Goal: Task Accomplishment & Management: Use online tool/utility

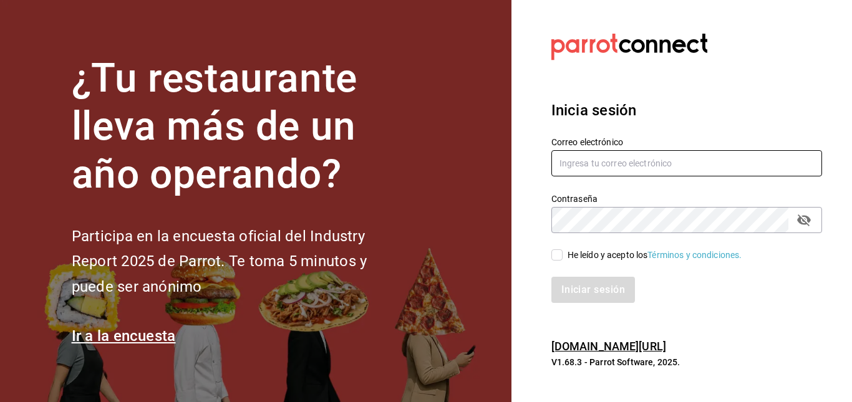
type input "[EMAIL_ADDRESS][DOMAIN_NAME]"
click at [556, 253] on input "He leído y acepto los Términos y condiciones." at bounding box center [556, 255] width 11 height 11
checkbox input "true"
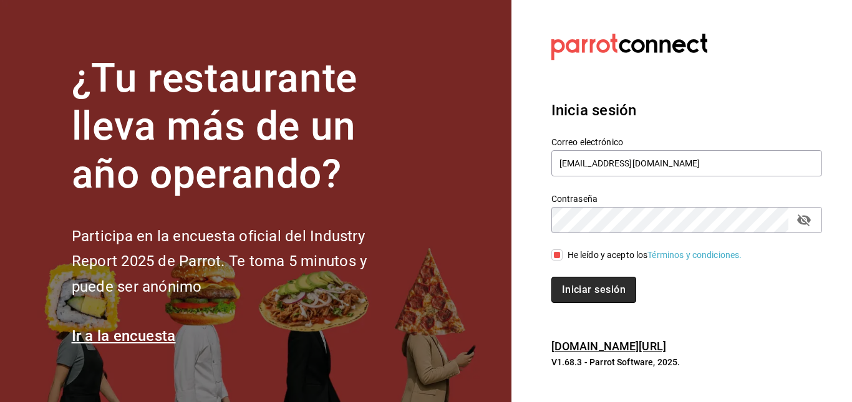
click at [578, 296] on button "Iniciar sesión" at bounding box center [593, 290] width 85 height 26
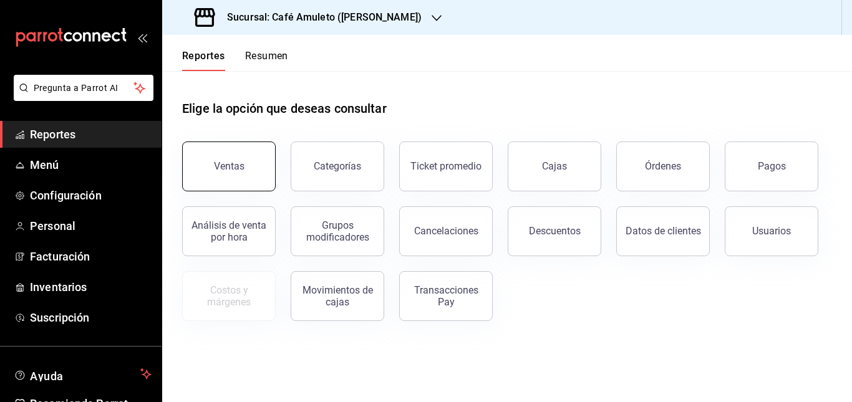
click at [245, 170] on button "Ventas" at bounding box center [229, 167] width 94 height 50
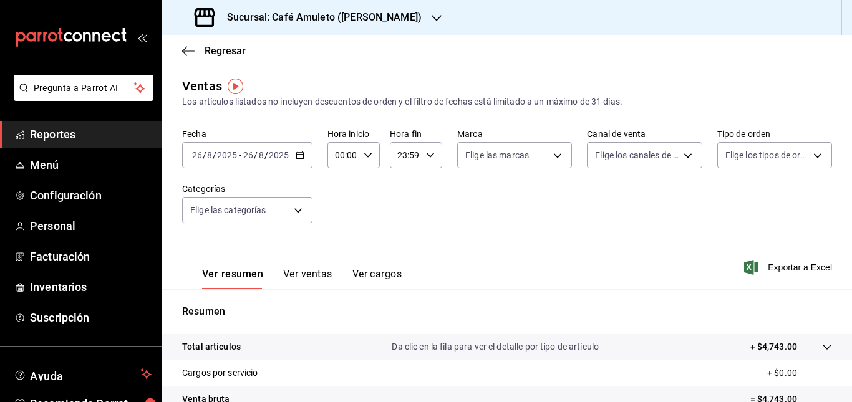
click at [296, 160] on div "[DATE] [DATE] - [DATE] [DATE]" at bounding box center [247, 155] width 130 height 26
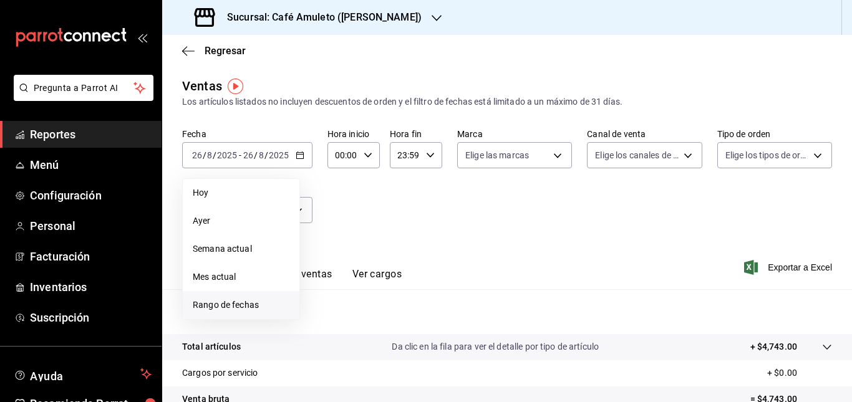
click at [232, 296] on li "Rango de fechas" at bounding box center [241, 305] width 117 height 28
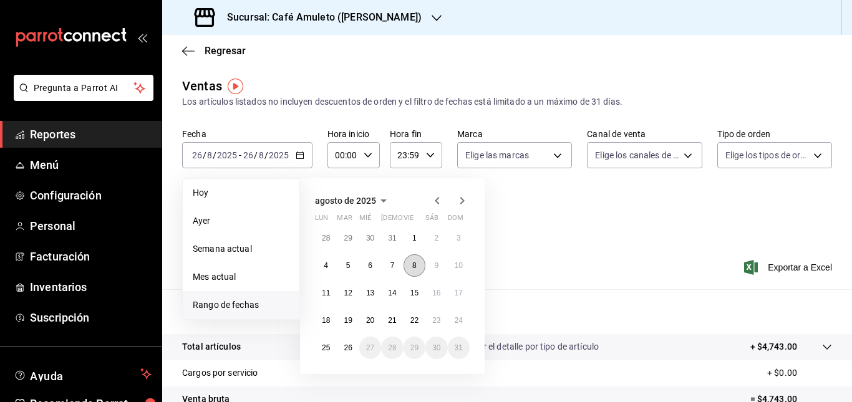
click at [415, 269] on abbr "8" at bounding box center [414, 265] width 4 height 9
click at [349, 347] on abbr "26" at bounding box center [348, 348] width 8 height 9
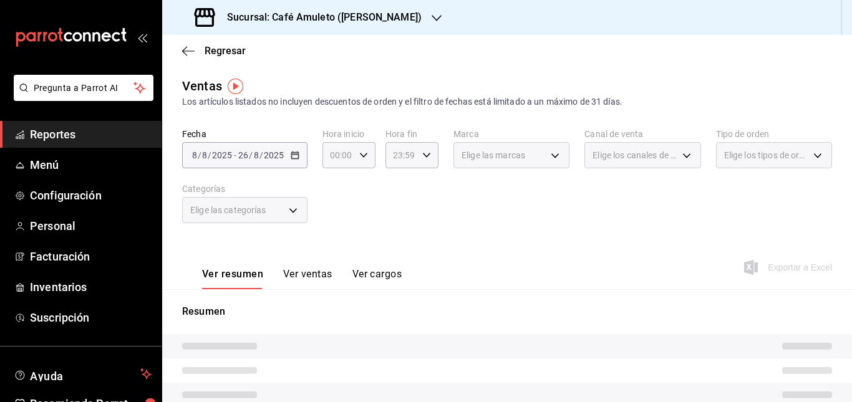
click at [293, 211] on div "Elige las categorías" at bounding box center [244, 210] width 125 height 26
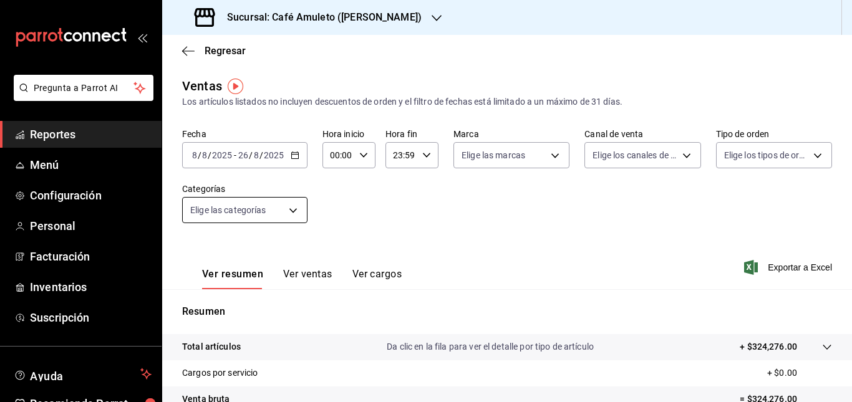
click at [293, 211] on body "Pregunta a Parrot AI Reportes Menú Configuración Personal Facturación Inventari…" at bounding box center [426, 201] width 852 height 402
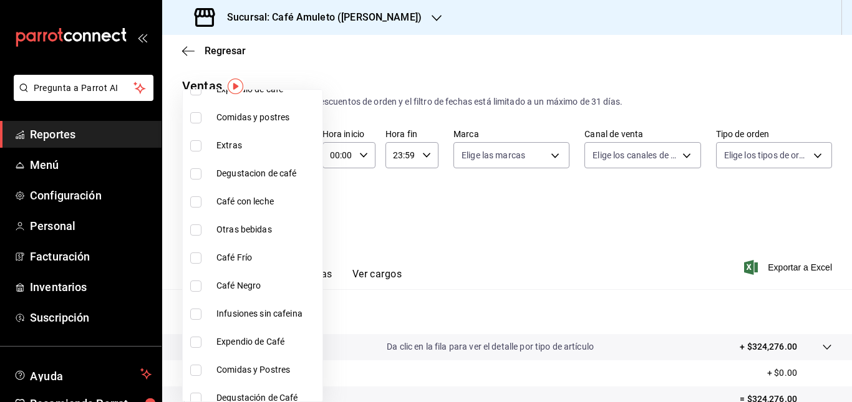
scroll to position [123, 0]
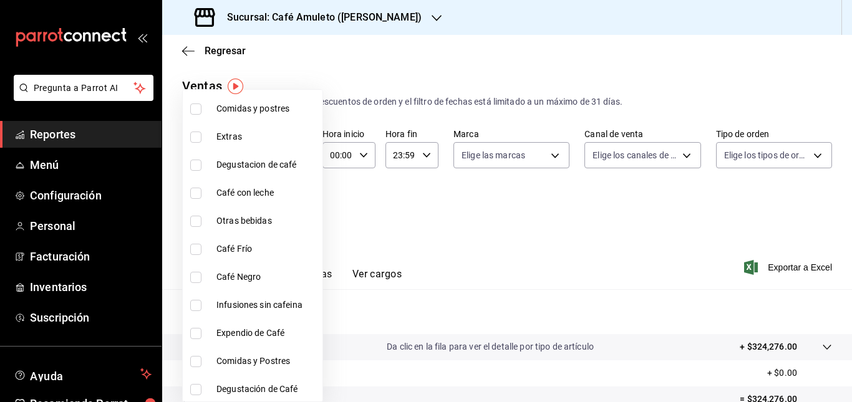
click at [198, 278] on input "checkbox" at bounding box center [195, 277] width 11 height 11
checkbox input "true"
type input "5d7f9a99-f958-4942-899d-96805298f5cf"
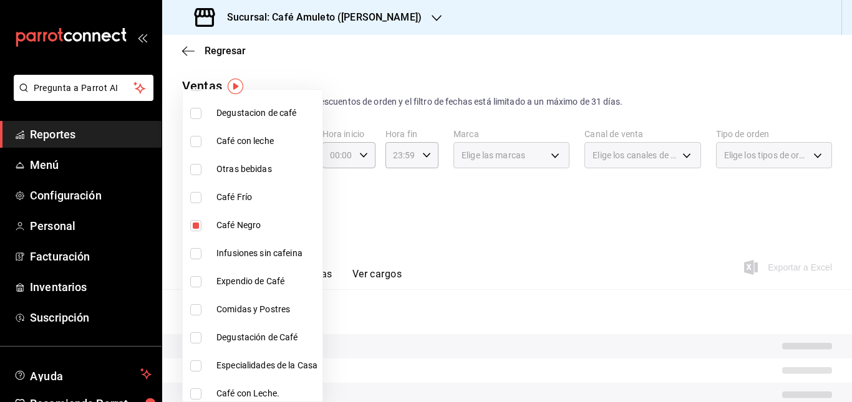
scroll to position [293, 0]
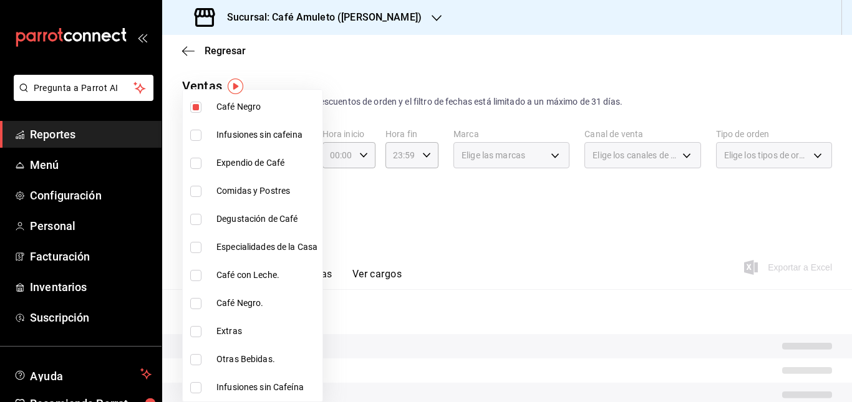
click at [201, 277] on input "checkbox" at bounding box center [195, 275] width 11 height 11
checkbox input "true"
type input "5d7f9a99-f958-4942-899d-96805298f5cf,d350e90a-8c38-4239-8197-9c052215180c"
click at [417, 183] on div at bounding box center [426, 201] width 852 height 402
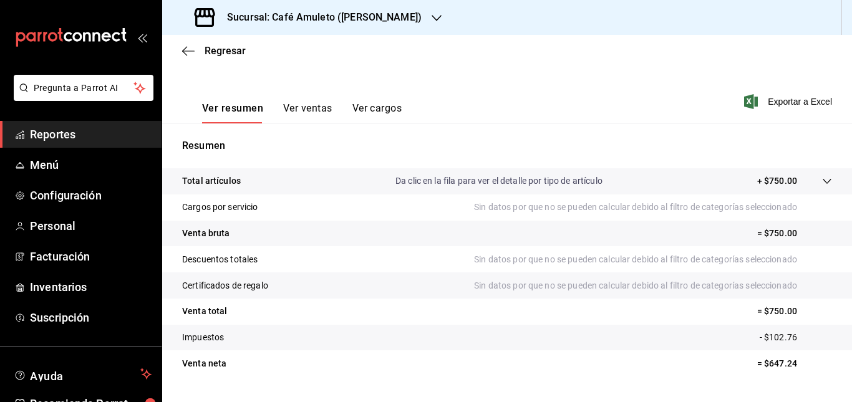
scroll to position [165, 0]
click at [301, 109] on button "Ver ventas" at bounding box center [307, 113] width 49 height 21
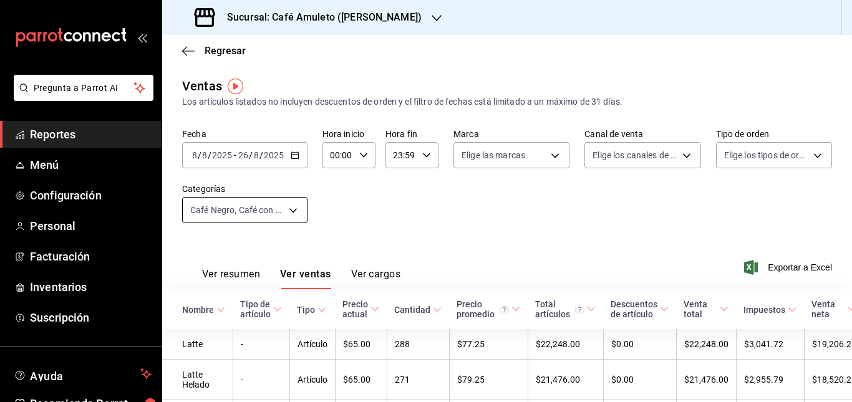
click at [291, 211] on body "Pregunta a Parrot AI Reportes Menú Configuración Personal Facturación Inventari…" at bounding box center [426, 201] width 852 height 402
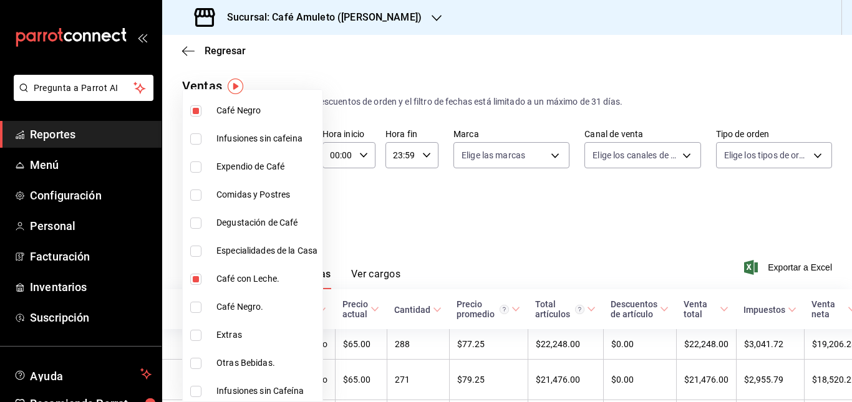
scroll to position [276, 0]
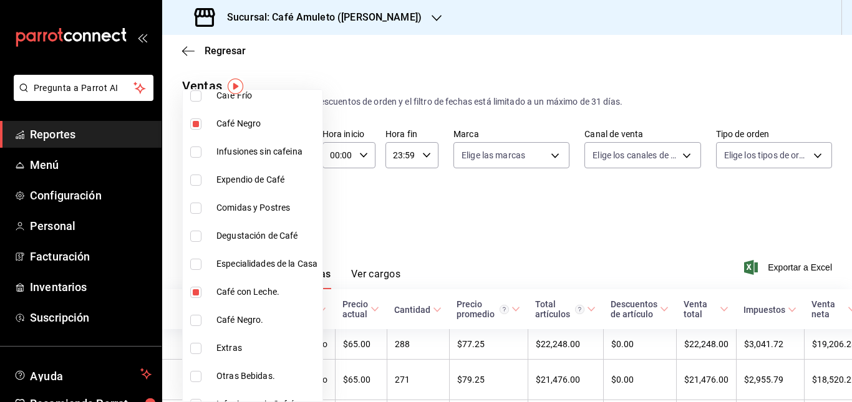
click at [192, 289] on input "checkbox" at bounding box center [195, 292] width 11 height 11
checkbox input "false"
type input "5d7f9a99-f958-4942-899d-96805298f5cf"
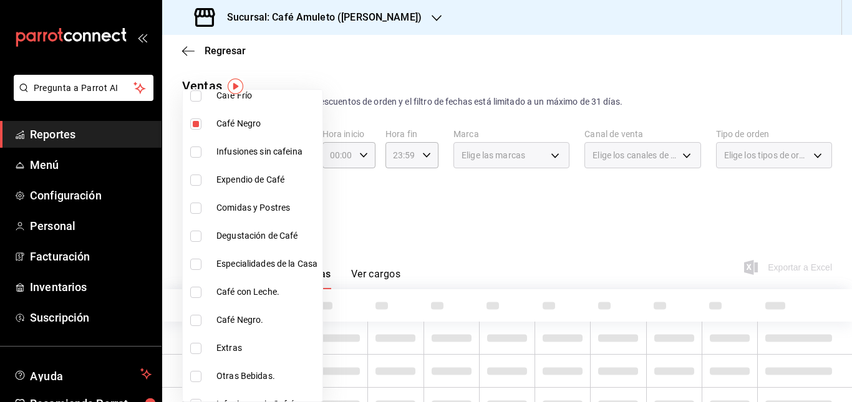
click at [200, 320] on input "checkbox" at bounding box center [195, 320] width 11 height 11
checkbox input "true"
type input "5d7f9a99-f958-4942-899d-96805298f5cf,9d279c20-9d47-40b6-8fde-42b260a945fc"
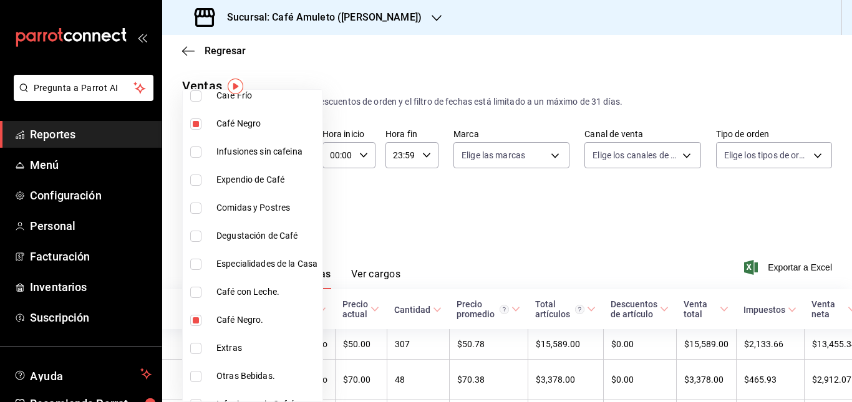
click at [428, 193] on div at bounding box center [426, 201] width 852 height 402
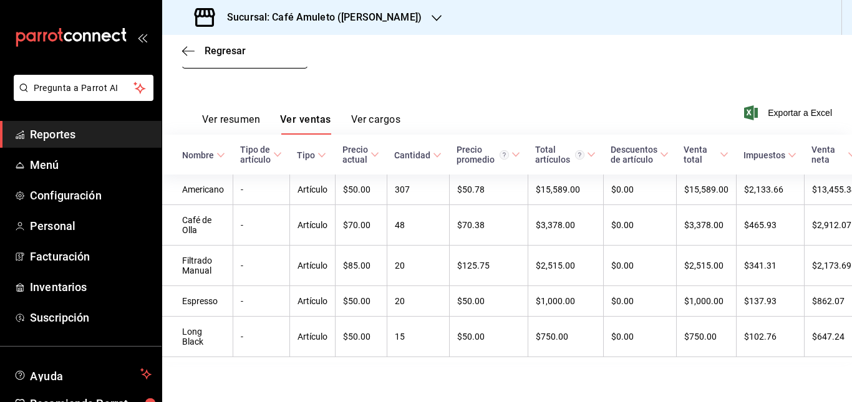
scroll to position [168, 0]
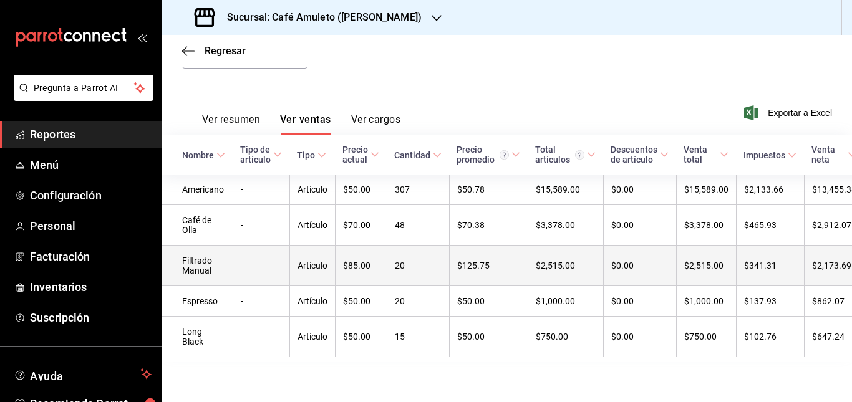
click at [413, 255] on td "20" at bounding box center [418, 266] width 62 height 41
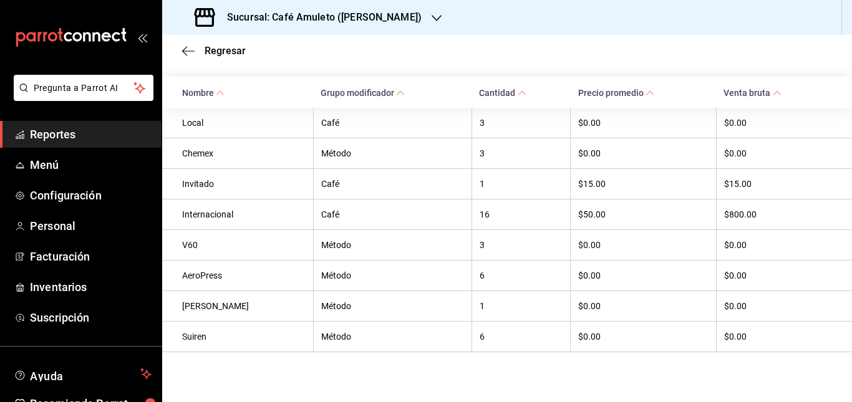
scroll to position [311, 0]
drag, startPoint x: 470, startPoint y: 216, endPoint x: 454, endPoint y: 214, distance: 16.3
click at [454, 214] on tr "Internacional Café 16 $50.00 $800.00" at bounding box center [507, 214] width 690 height 31
click at [343, 31] on div "Sucursal: Café Amuleto ([PERSON_NAME])" at bounding box center [309, 17] width 274 height 35
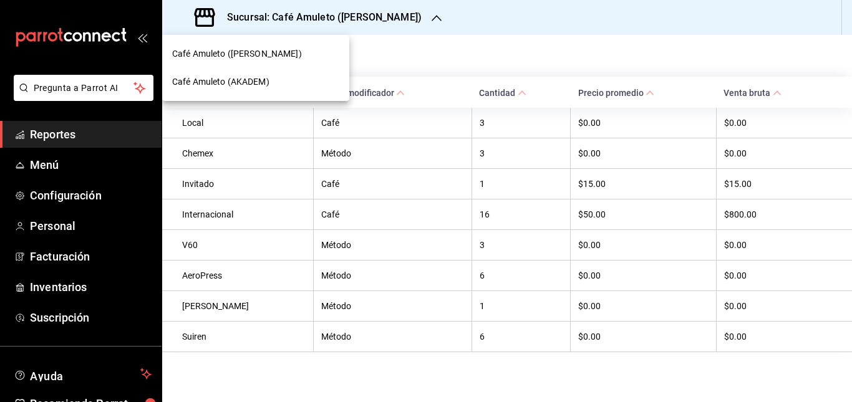
click at [250, 85] on span "Café Amuleto (AKADEM)" at bounding box center [220, 81] width 97 height 13
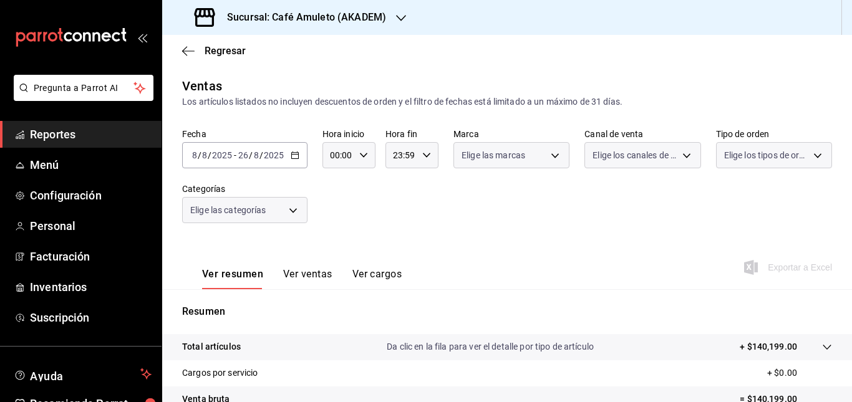
scroll to position [74, 0]
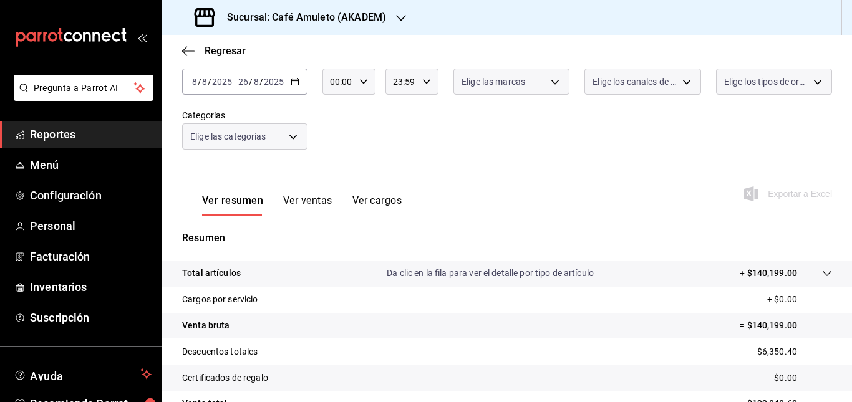
click at [290, 135] on body "Pregunta a Parrot AI Reportes Menú Configuración Personal Facturación Inventari…" at bounding box center [426, 201] width 852 height 402
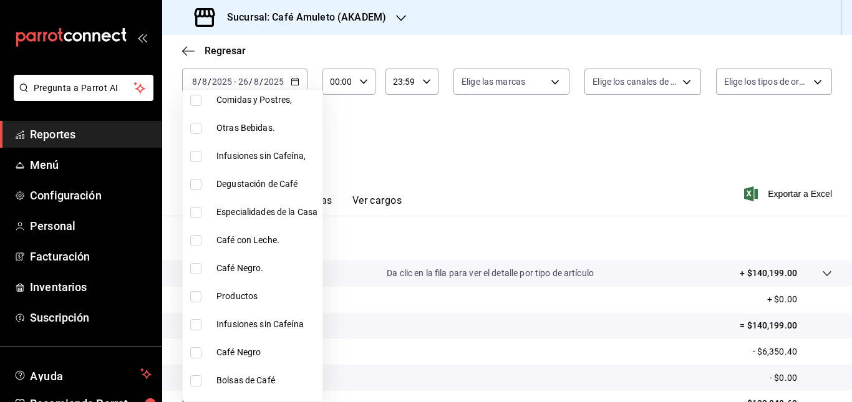
scroll to position [178, 0]
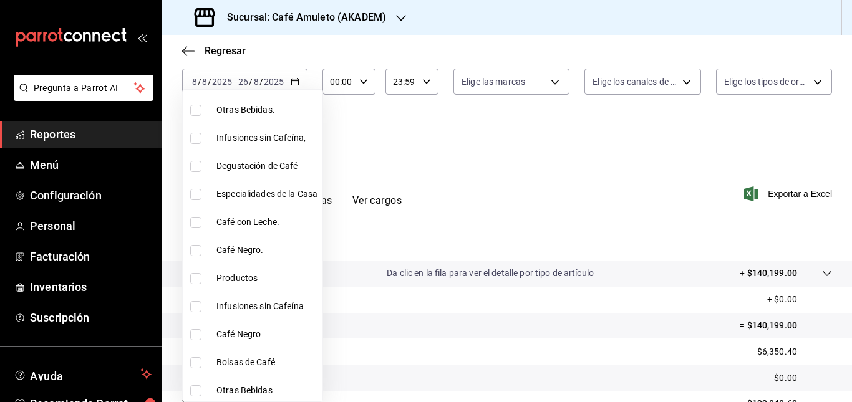
click at [202, 247] on label at bounding box center [198, 250] width 16 height 11
click at [202, 247] on input "checkbox" at bounding box center [195, 250] width 11 height 11
checkbox input "false"
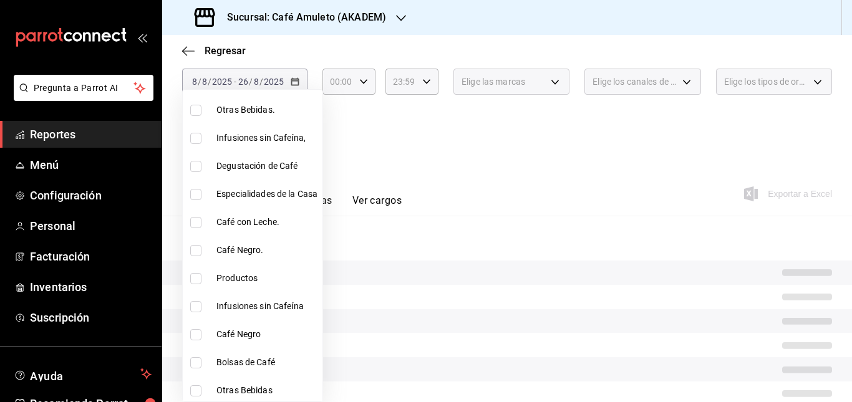
click at [195, 331] on input "checkbox" at bounding box center [195, 334] width 11 height 11
checkbox input "true"
type input "eb045c66-4848-4055-b9cd-acd15d5facbd"
click at [193, 248] on input "checkbox" at bounding box center [195, 250] width 11 height 11
checkbox input "true"
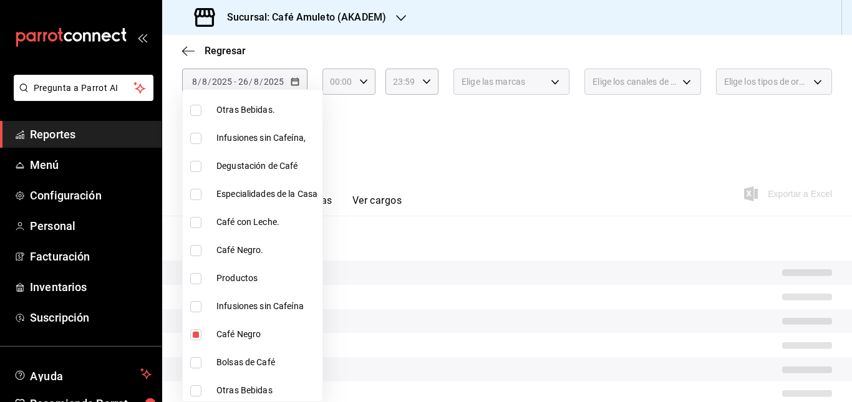
type input "eb045c66-4848-4055-b9cd-acd15d5facbd,b18a40af-6e71-4e1a-b06e-b68234a25eff"
click at [366, 132] on div at bounding box center [426, 201] width 852 height 402
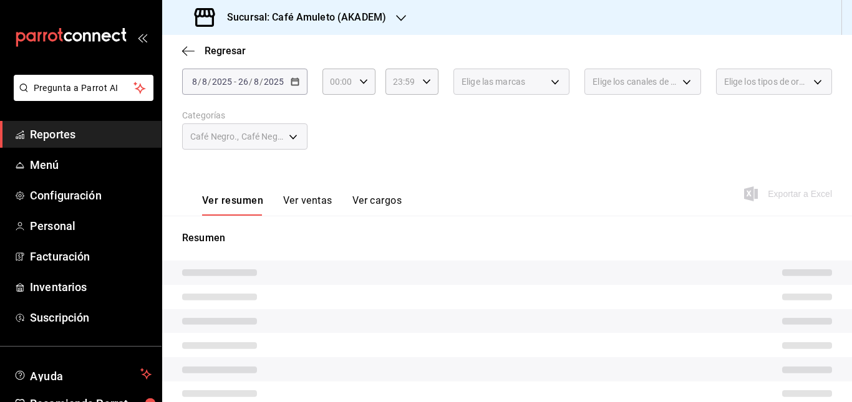
click at [313, 197] on button "Ver ventas" at bounding box center [307, 205] width 49 height 21
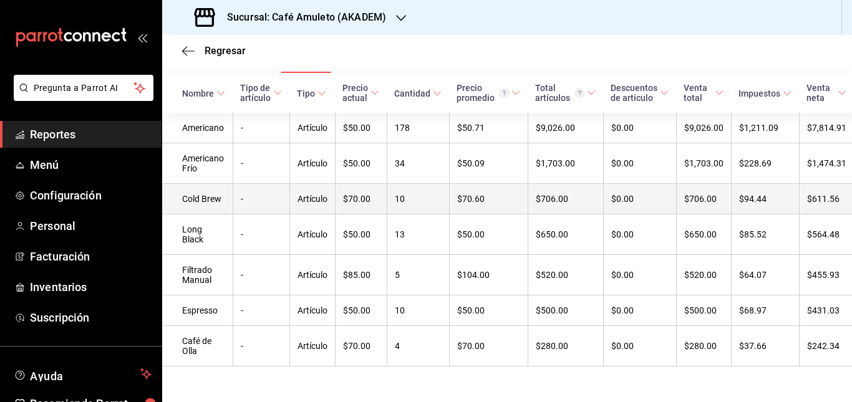
scroll to position [218, 0]
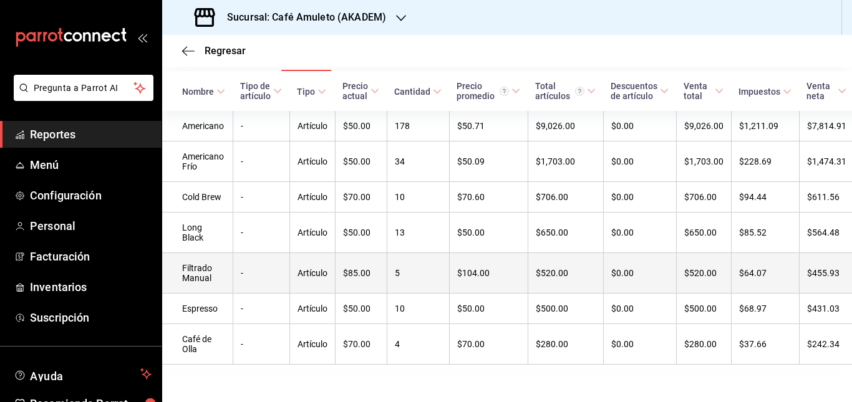
click at [405, 289] on td "5" at bounding box center [418, 273] width 62 height 41
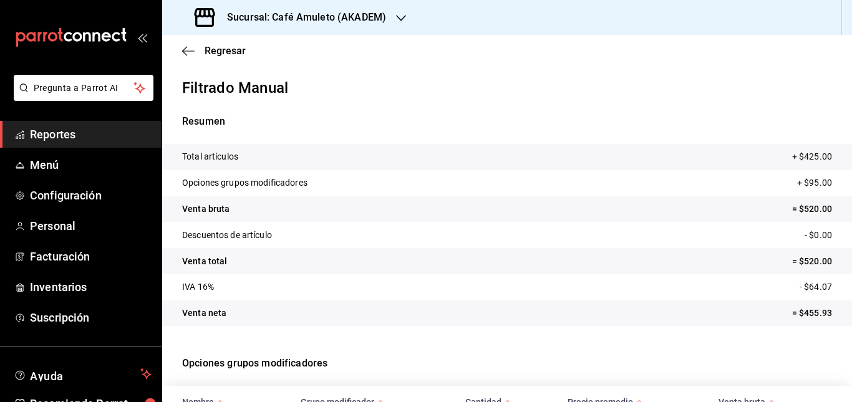
click at [334, 12] on h3 "Sucursal: Café Amuleto (AKADEM)" at bounding box center [301, 17] width 169 height 15
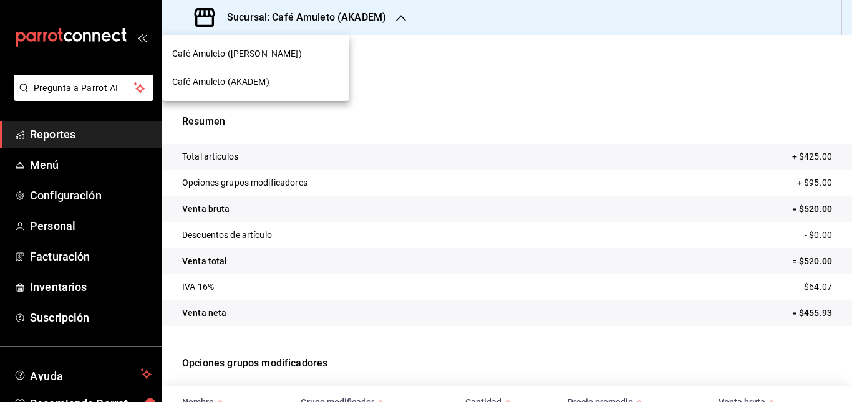
click at [260, 51] on span "Café Amuleto ([PERSON_NAME])" at bounding box center [237, 53] width 130 height 13
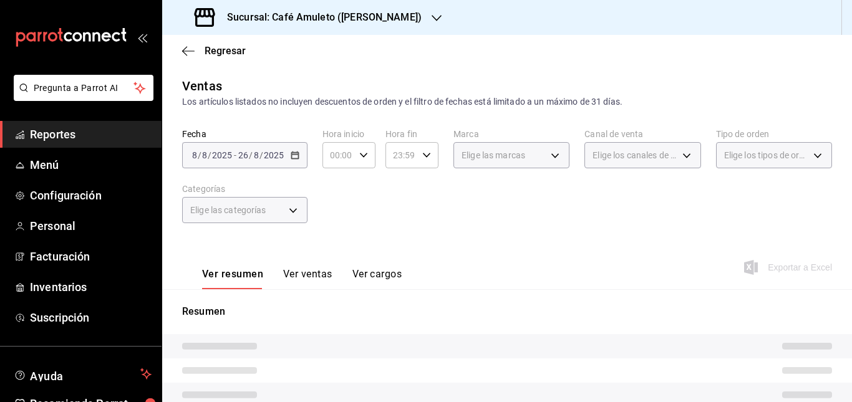
scroll to position [124, 0]
